Goal: Check status

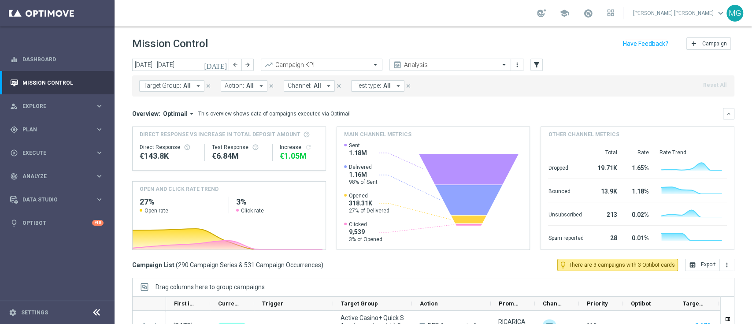
click at [222, 65] on icon "[DATE]" at bounding box center [216, 65] width 24 height 8
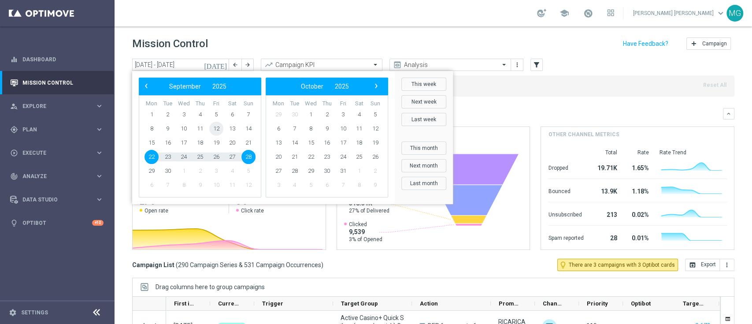
click at [214, 128] on span "12" at bounding box center [216, 129] width 14 height 14
click at [252, 156] on span "28" at bounding box center [248, 157] width 14 height 14
type input "[DATE] - [DATE]"
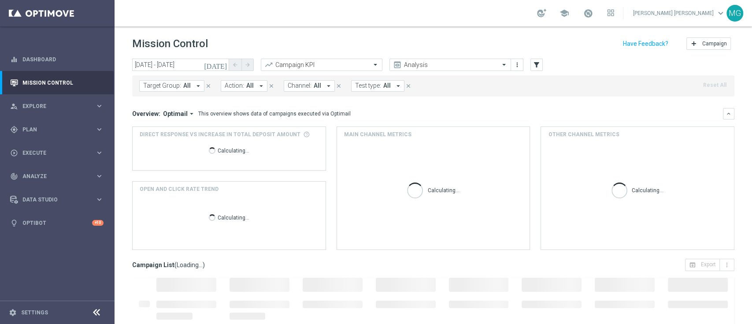
click at [475, 104] on mini-dashboard "Overview: Optimail arrow_drop_down This overview shows data of campaigns execut…" at bounding box center [433, 177] width 602 height 162
click at [541, 66] on button "filter_alt" at bounding box center [536, 65] width 12 height 12
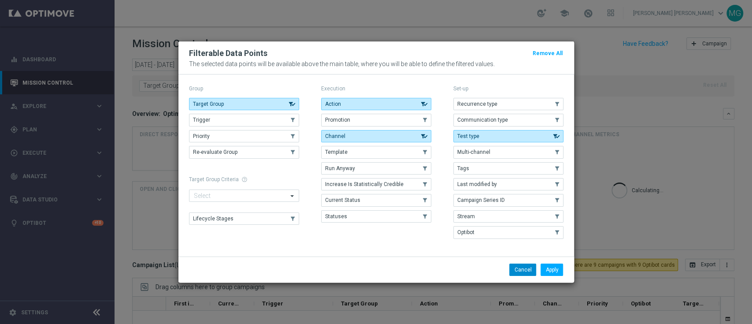
click at [519, 273] on button "Cancel" at bounding box center [522, 269] width 27 height 12
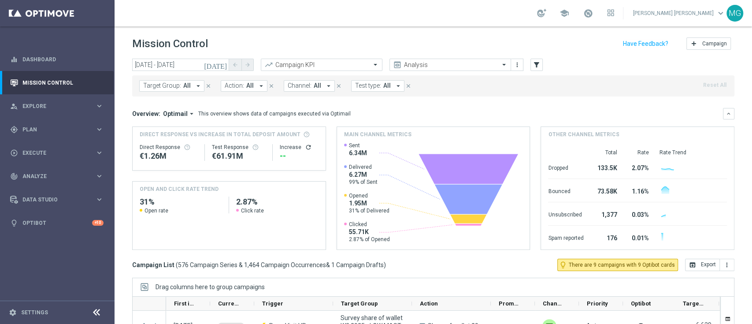
click at [152, 87] on span "Target Group:" at bounding box center [162, 85] width 38 height 7
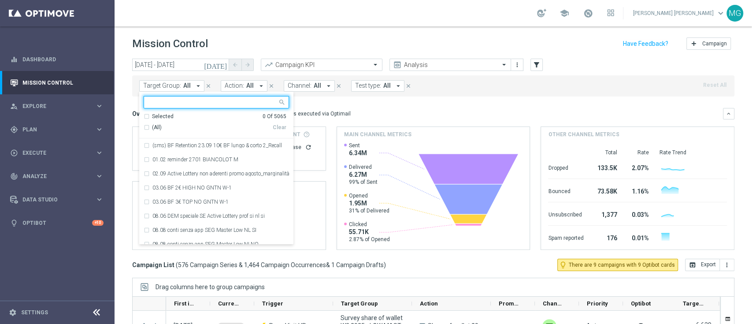
click at [175, 88] on span "Target Group:" at bounding box center [162, 85] width 38 height 7
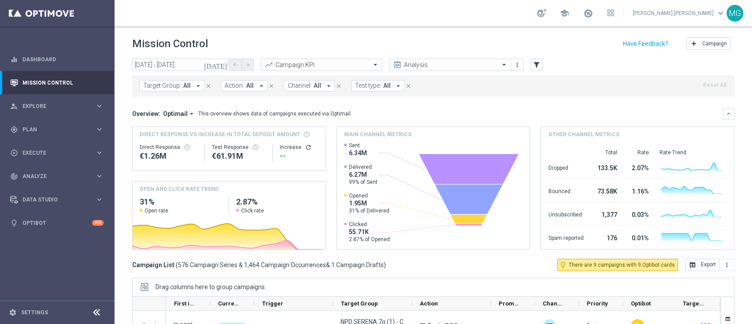
click at [175, 88] on span "Target Group:" at bounding box center [162, 85] width 38 height 7
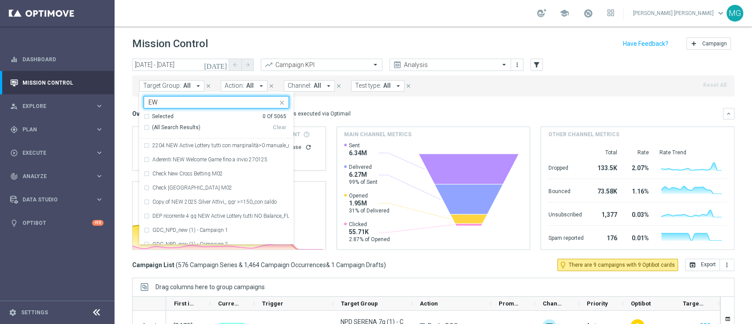
type input "E"
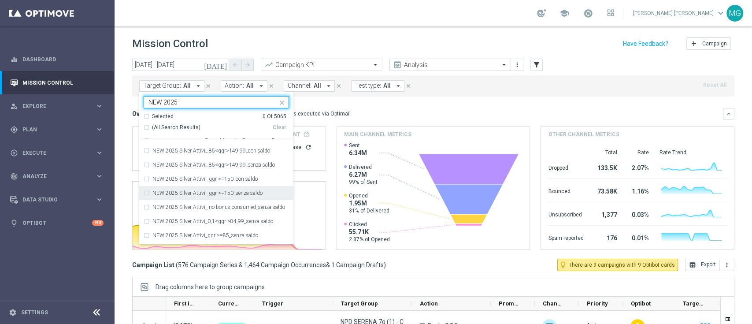
click at [207, 189] on div "NEW 2025 Silver Attivi_ ggr >=150_senza saldo" at bounding box center [216, 193] width 145 height 14
type input "NEW 2025"
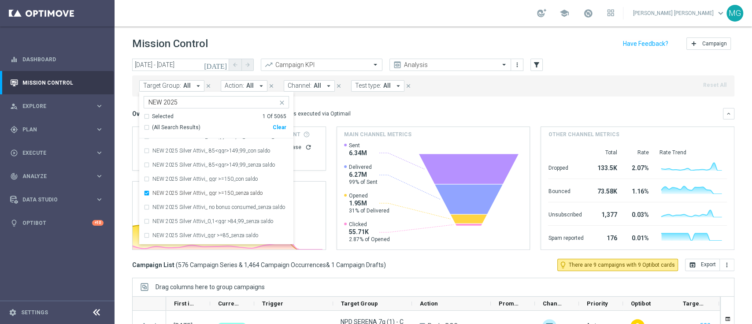
click at [405, 113] on div "Overview: Optimail arrow_drop_down This overview shows data of campaigns execut…" at bounding box center [427, 114] width 591 height 8
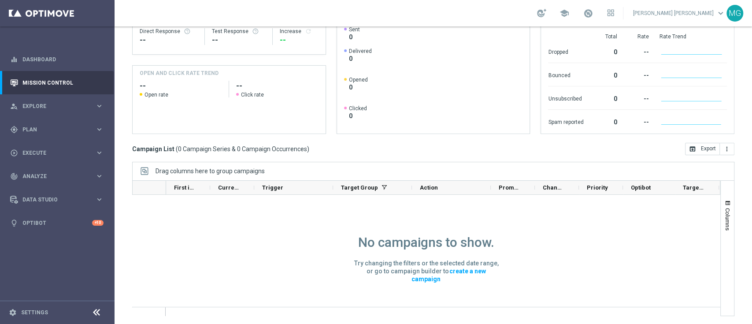
scroll to position [0, 0]
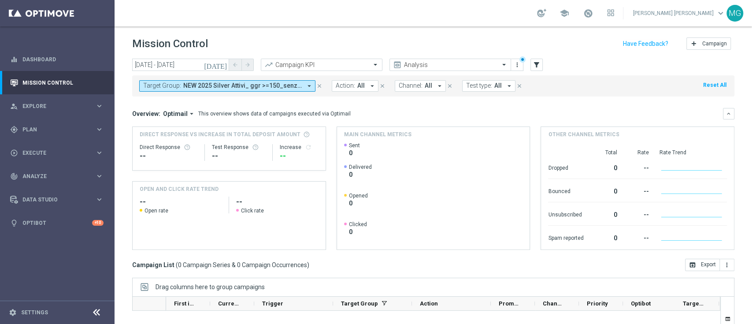
click at [416, 120] on div "Overview: Optimail arrow_drop_down This overview shows data of campaigns execut…" at bounding box center [433, 179] width 602 height 142
click at [320, 86] on icon "close" at bounding box center [319, 86] width 6 height 6
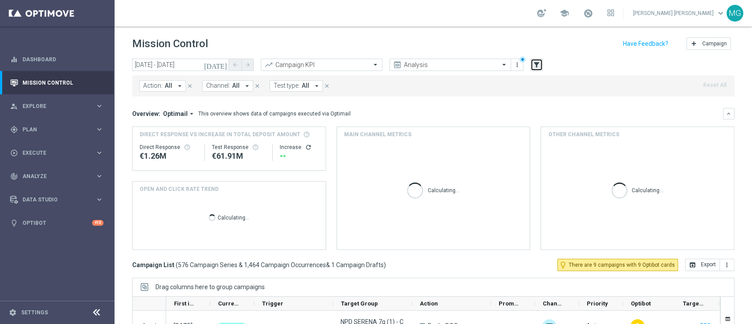
click at [537, 67] on icon "filter_alt" at bounding box center [537, 65] width 8 height 8
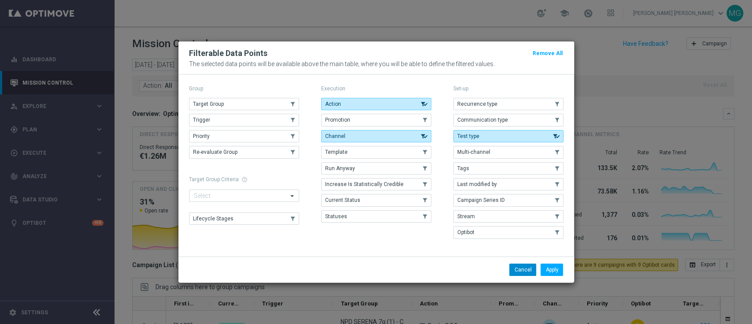
click at [525, 271] on button "Cancel" at bounding box center [522, 269] width 27 height 12
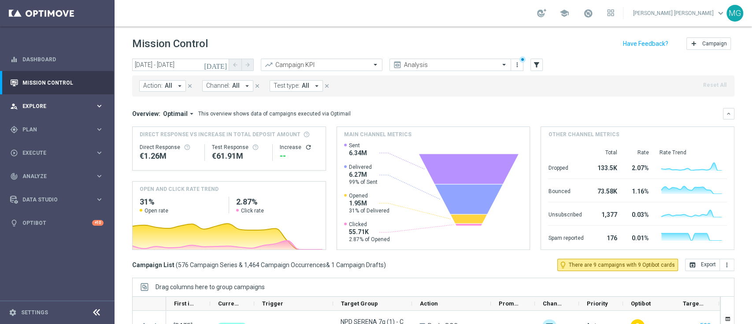
click at [41, 100] on div "person_search Explore keyboard_arrow_right" at bounding box center [57, 105] width 114 height 23
